Goal: Find specific page/section: Find specific page/section

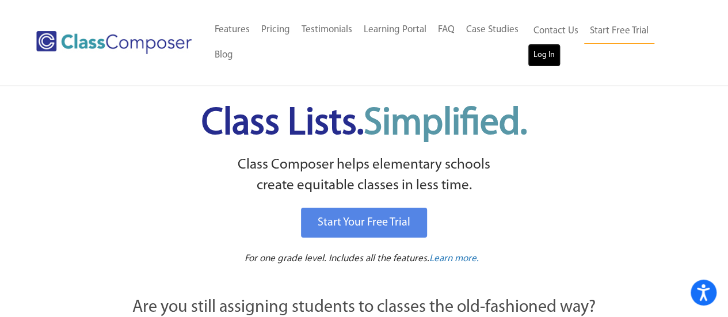
click at [531, 59] on link "Log In" at bounding box center [543, 55] width 33 height 23
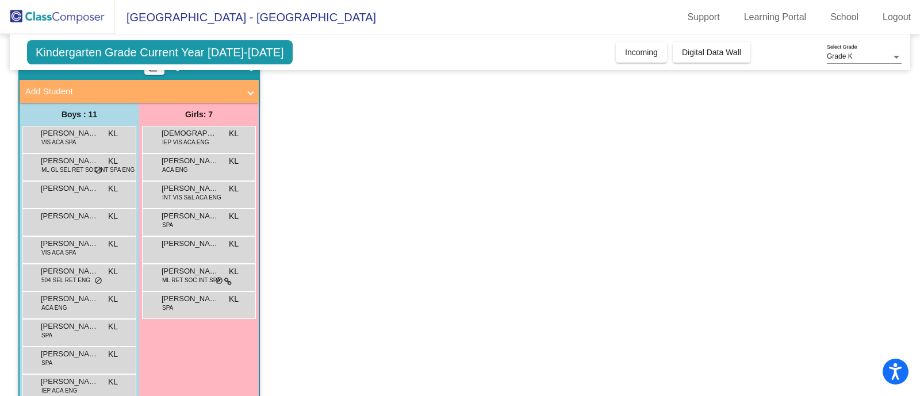
scroll to position [64, 0]
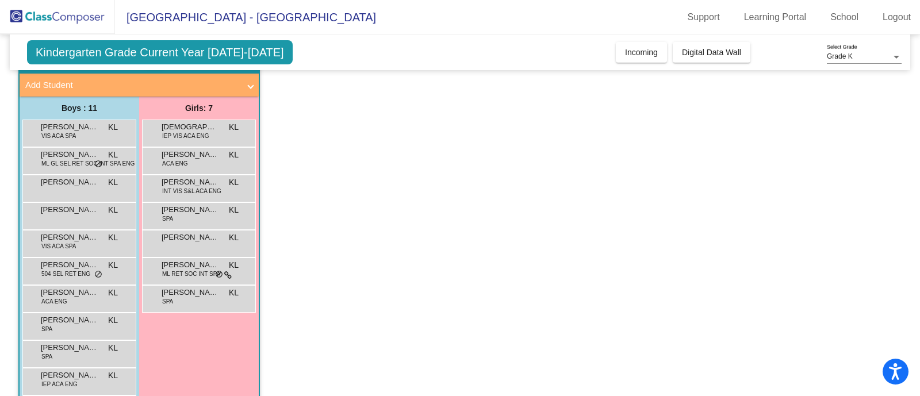
click at [698, 41] on div "Kindergarten Grade Current Year [DATE]-[DATE] Add, Move, or Retain Students Off…" at bounding box center [460, 53] width 901 height 36
click at [703, 50] on span "Digital Data Wall" at bounding box center [711, 52] width 59 height 9
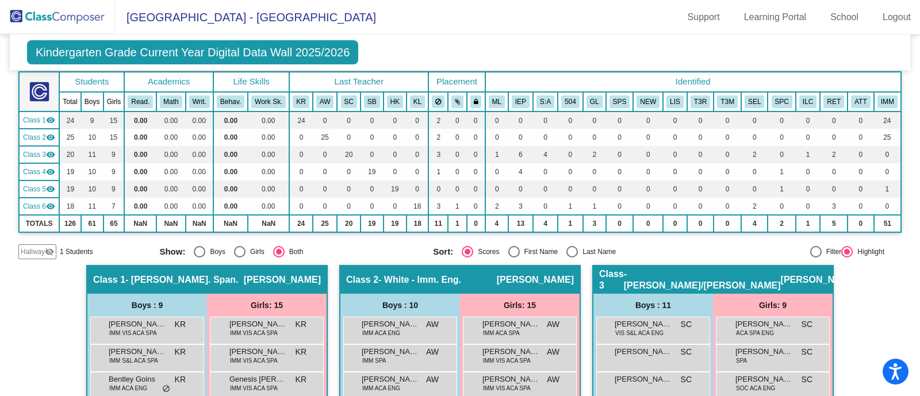
drag, startPoint x: 703, startPoint y: 50, endPoint x: 724, endPoint y: 36, distance: 25.7
click at [724, 36] on div "Kindergarten Grade Current Year Digital Data Wall 2025/2026 Add, Move, or Retai…" at bounding box center [460, 53] width 901 height 36
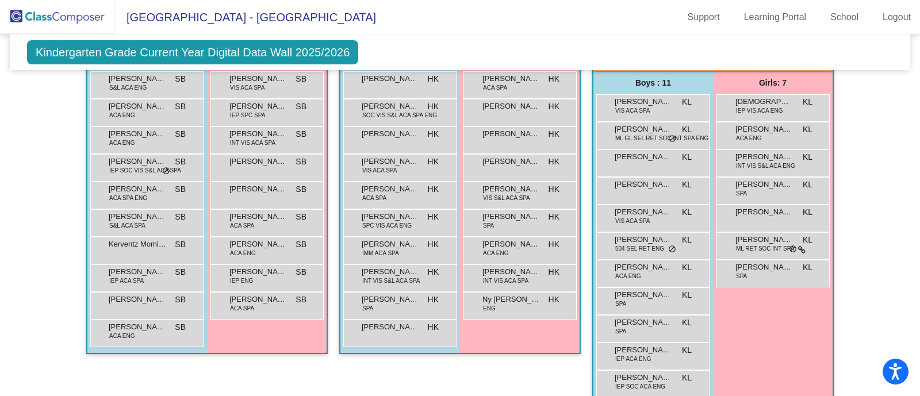
scroll to position [794, 0]
